Goal: Navigation & Orientation: Find specific page/section

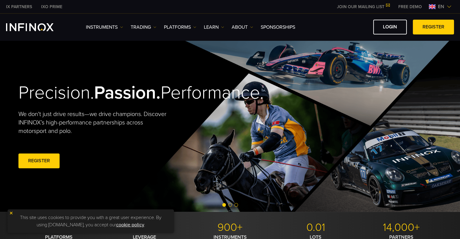
click at [445, 10] on div "IX PARTNERS IXO PRIME JOIN OUR MAILING LIST Never Miss a Trading Opportunity wi…" at bounding box center [229, 6] width 447 height 13
click at [447, 5] on img at bounding box center [448, 6] width 5 height 5
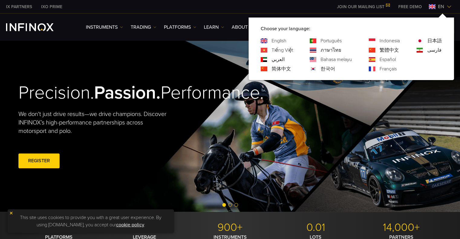
click at [280, 69] on link "简体中文" at bounding box center [280, 68] width 19 height 7
